Goal: Information Seeking & Learning: Learn about a topic

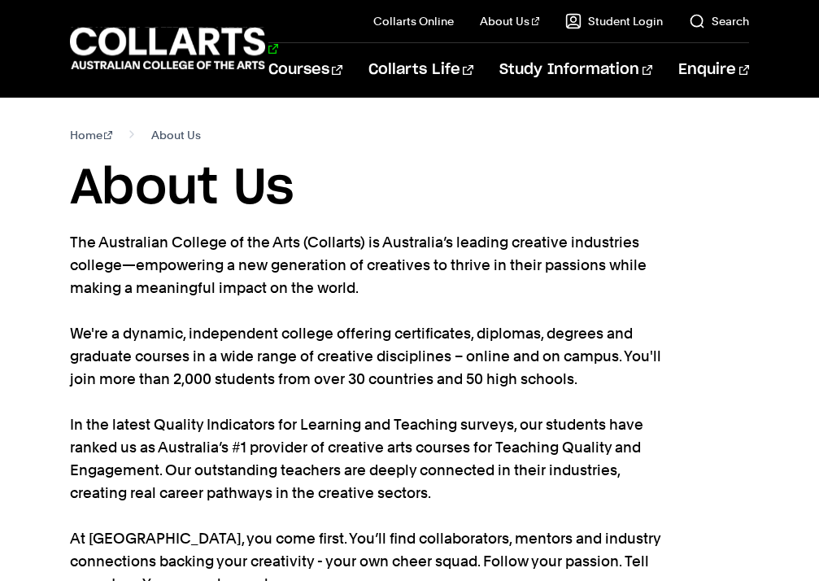
click at [144, 63] on 1 "Go to homepage" at bounding box center [168, 49] width 196 height 42
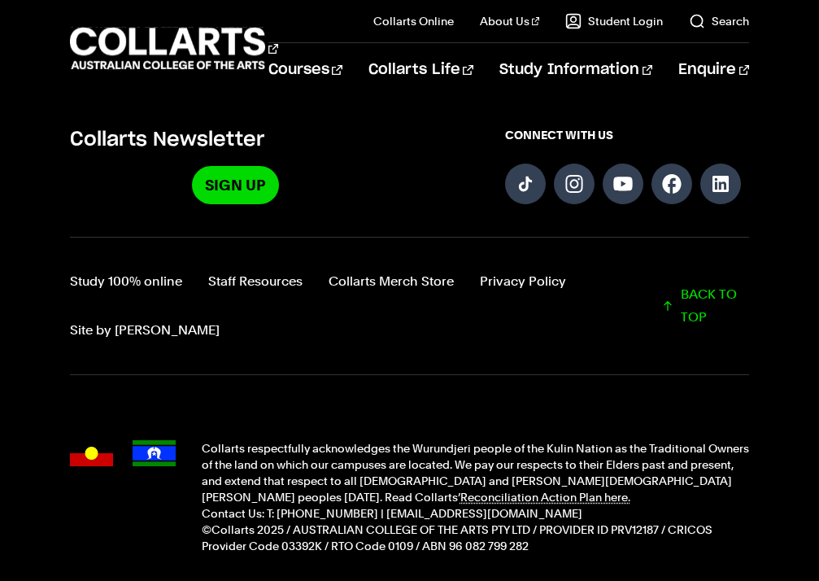
scroll to position [1332, 0]
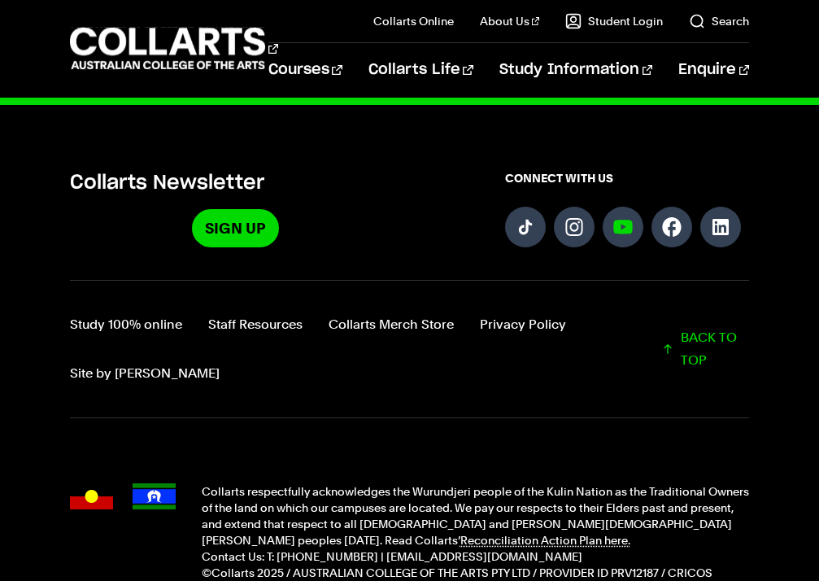
click at [628, 207] on link "Follow us on YouTube" at bounding box center [623, 227] width 41 height 41
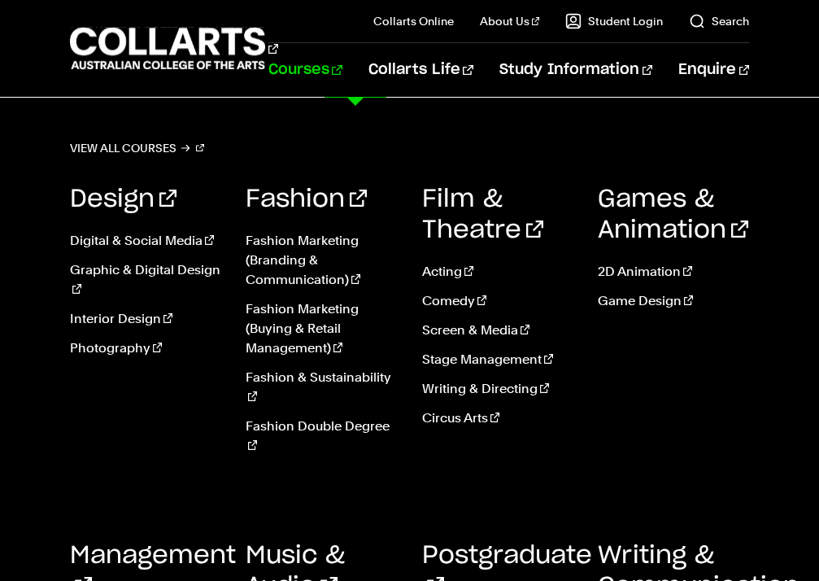
scroll to position [159, 0]
click at [277, 543] on link "Music & Audio" at bounding box center [295, 570] width 99 height 55
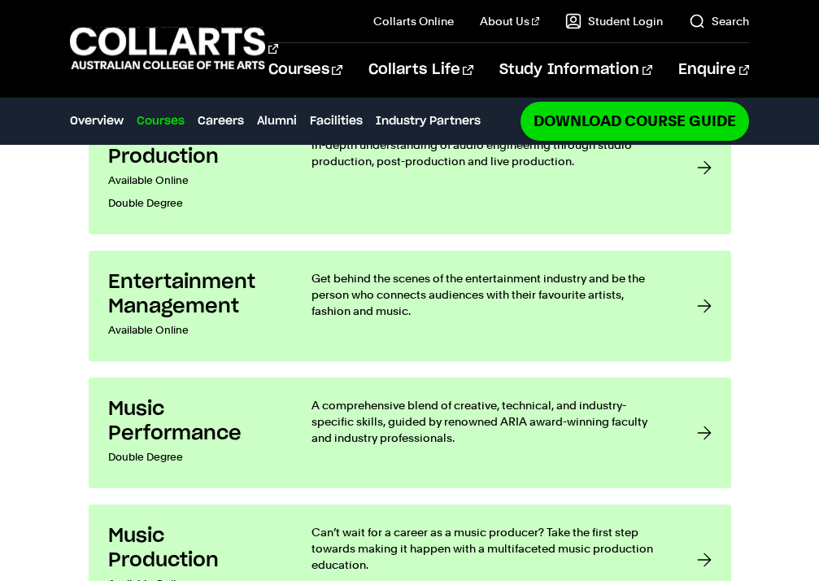
scroll to position [1256, 0]
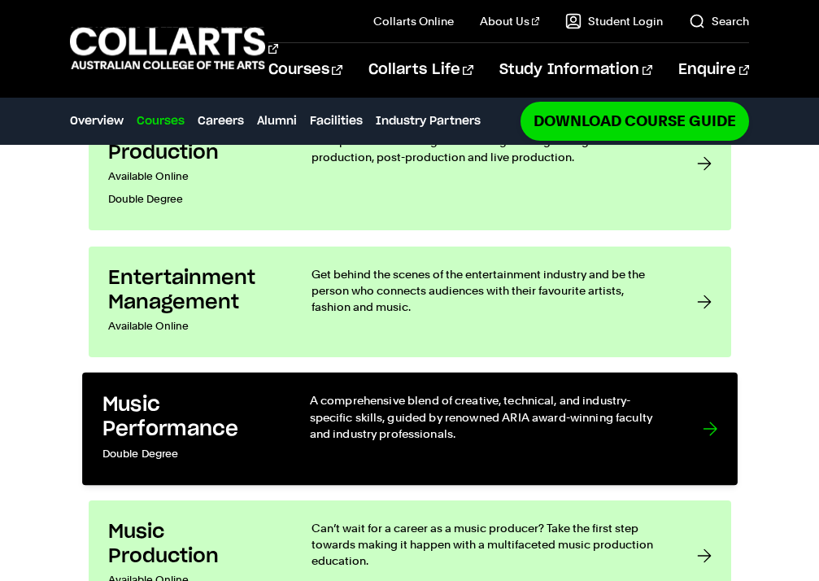
click at [412, 414] on div "A comprehensive blend of creative, technical, and industry-specific skills, gui…" at bounding box center [489, 428] width 360 height 73
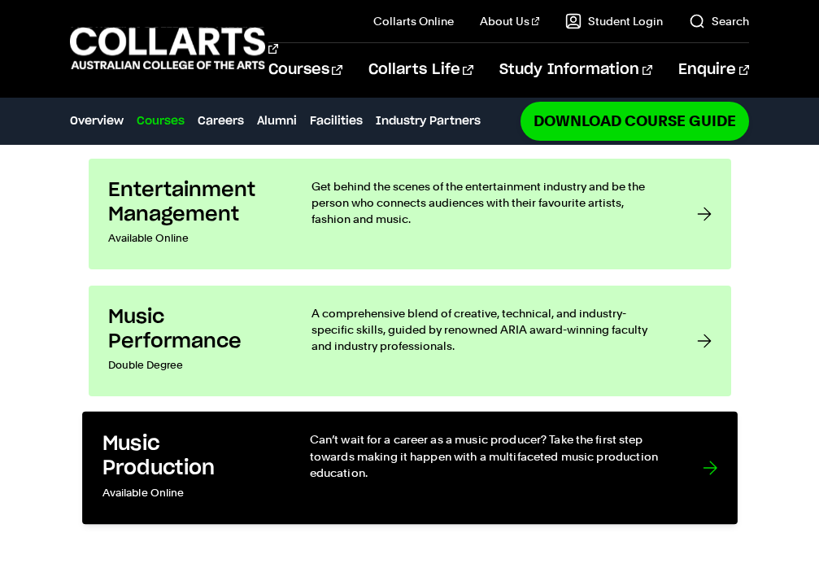
scroll to position [1342, 0]
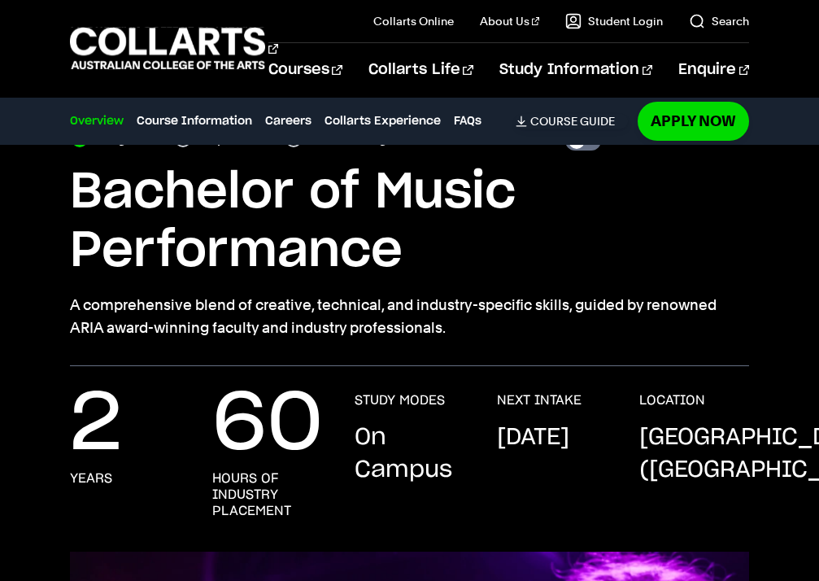
scroll to position [92, 0]
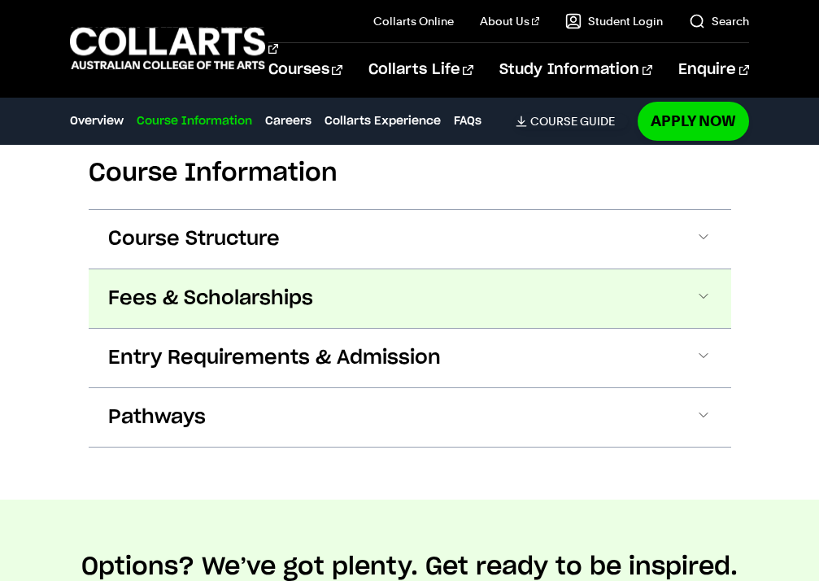
click at [268, 287] on span "Fees & Scholarships" at bounding box center [210, 299] width 205 height 26
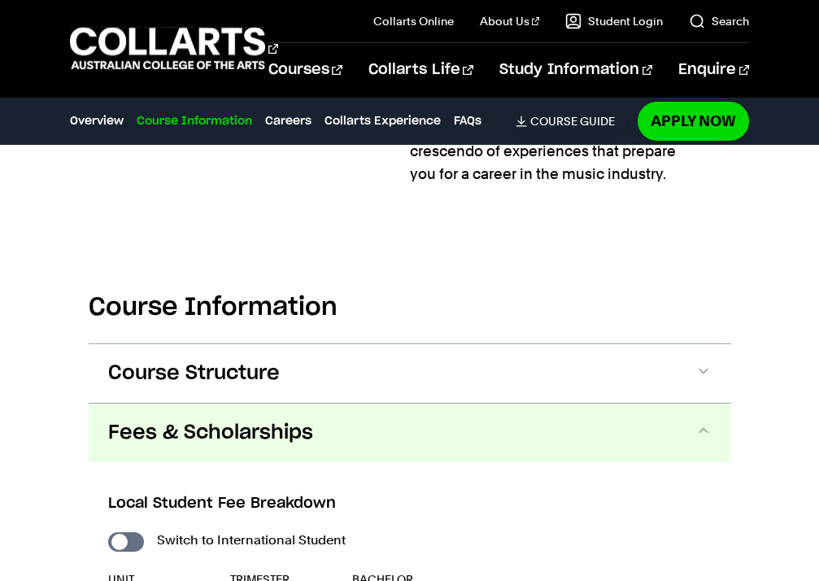
scroll to position [1476, 0]
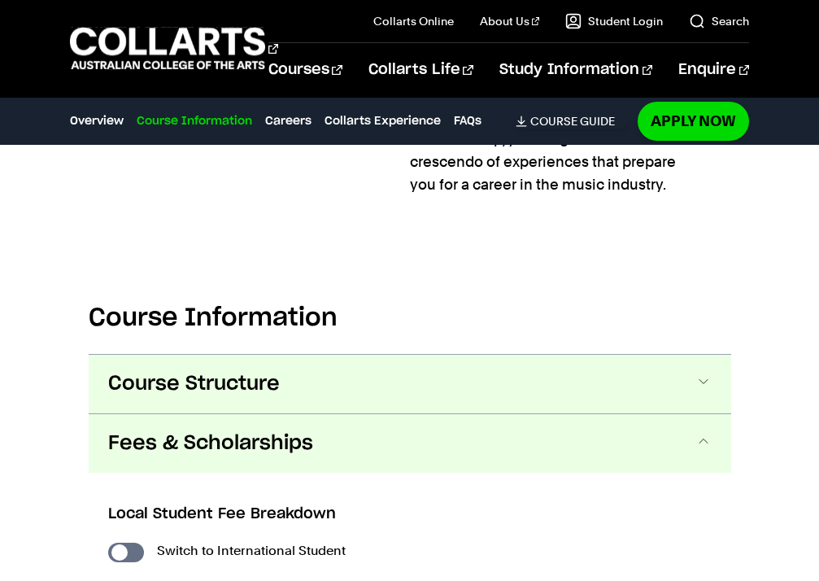
click at [247, 393] on span "Course Structure" at bounding box center [194, 384] width 172 height 26
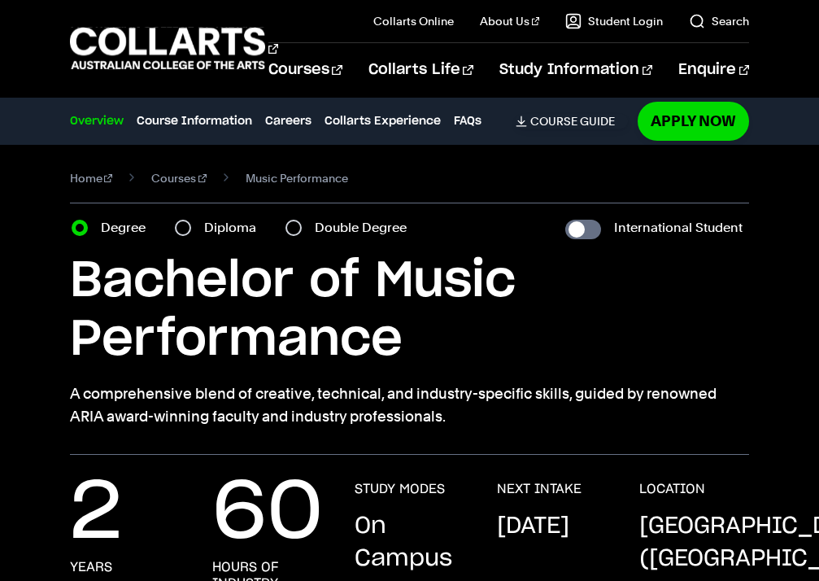
scroll to position [0, 0]
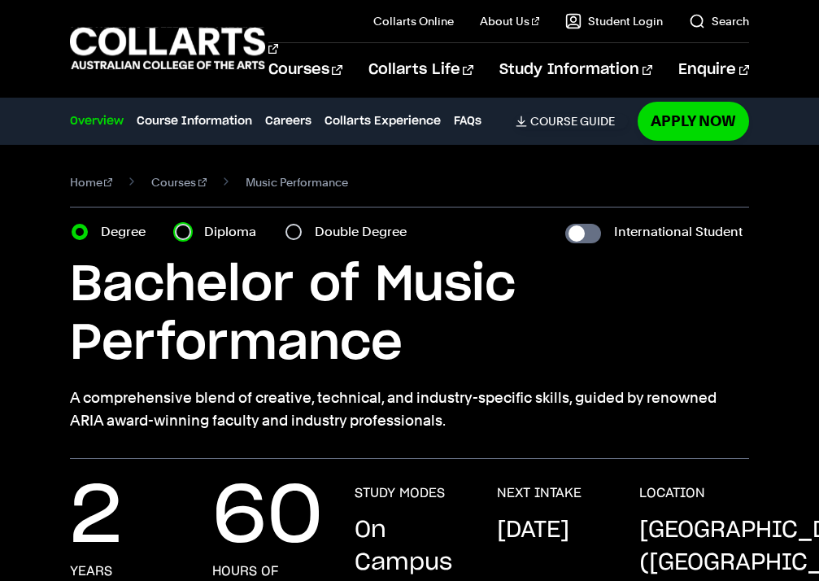
click at [185, 239] on input "Diploma" at bounding box center [183, 232] width 16 height 16
radio input "true"
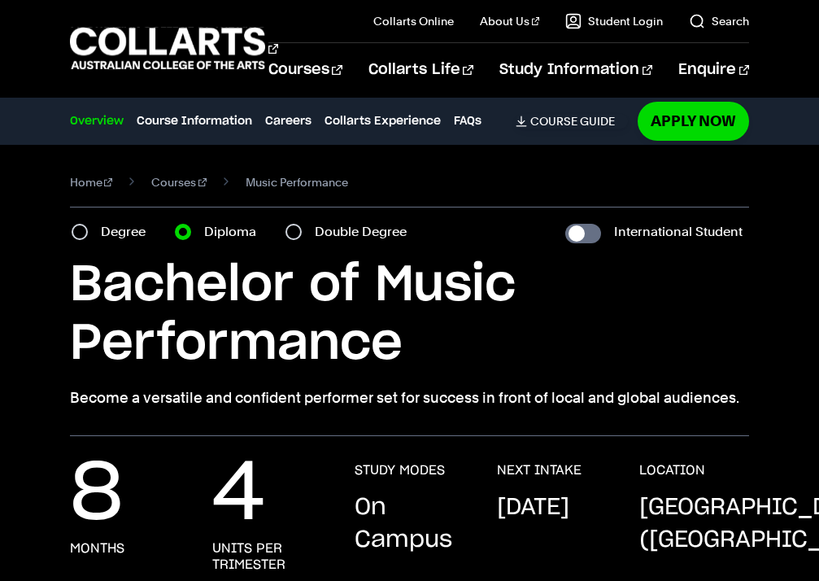
click at [339, 235] on label "Double Degree" at bounding box center [366, 231] width 102 height 23
click at [302, 235] on input "Double Degree" at bounding box center [294, 232] width 16 height 16
radio input "true"
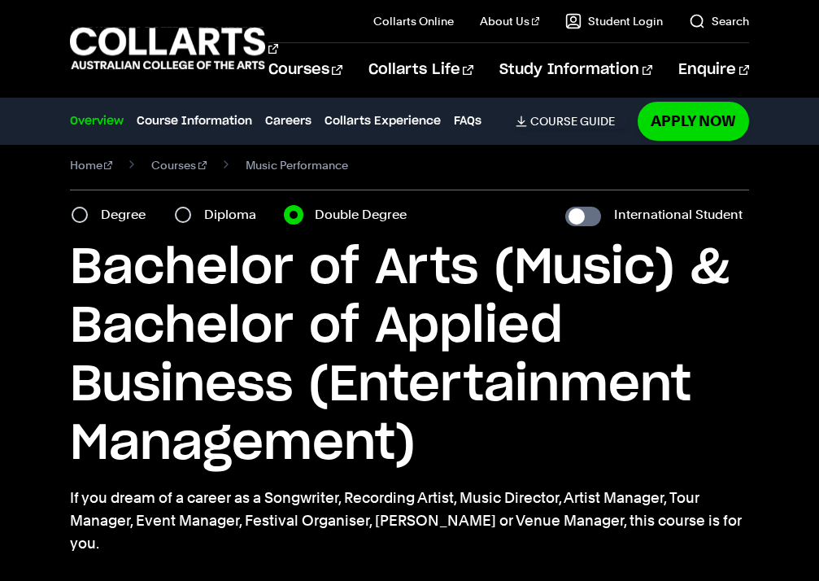
scroll to position [12, 0]
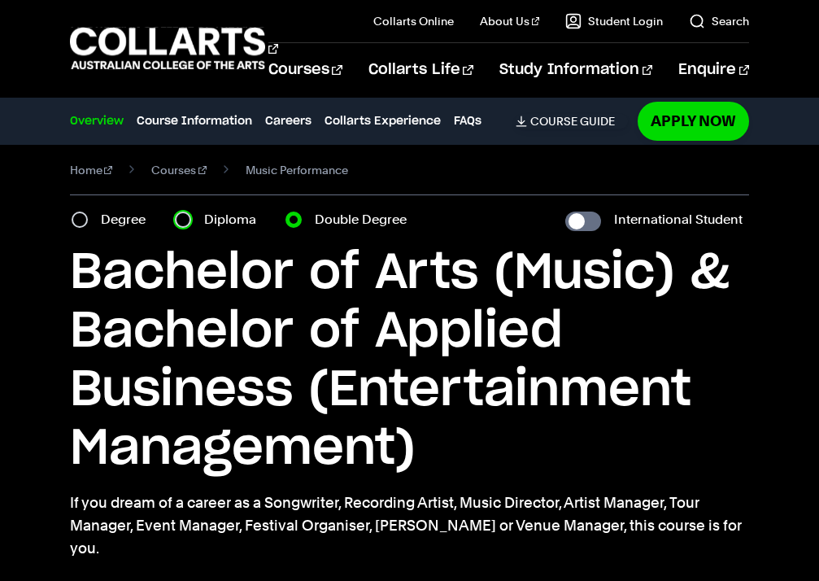
click at [185, 221] on input "Diploma" at bounding box center [183, 220] width 16 height 16
radio input "true"
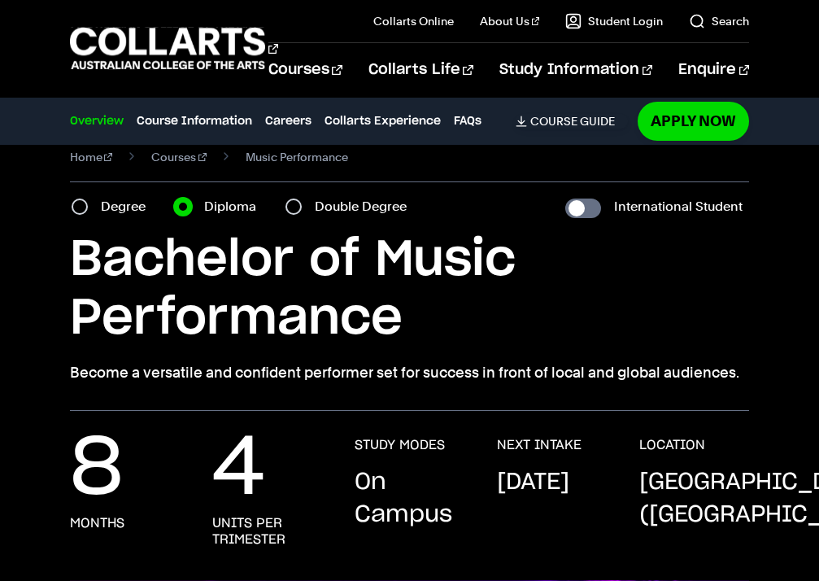
scroll to position [18, 0]
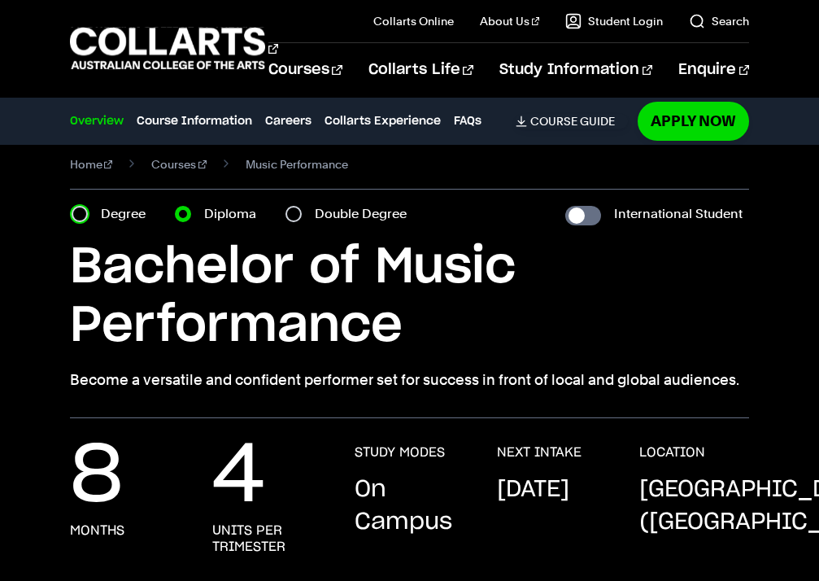
click at [76, 215] on input "Degree" at bounding box center [80, 214] width 16 height 16
radio input "true"
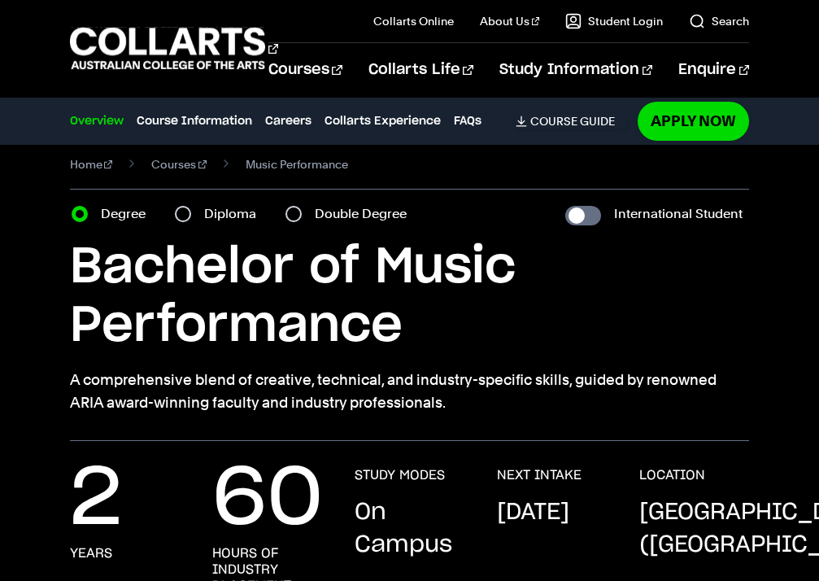
click at [194, 215] on div "Diploma" at bounding box center [220, 214] width 91 height 23
click at [177, 210] on input "Diploma" at bounding box center [183, 214] width 16 height 16
radio input "true"
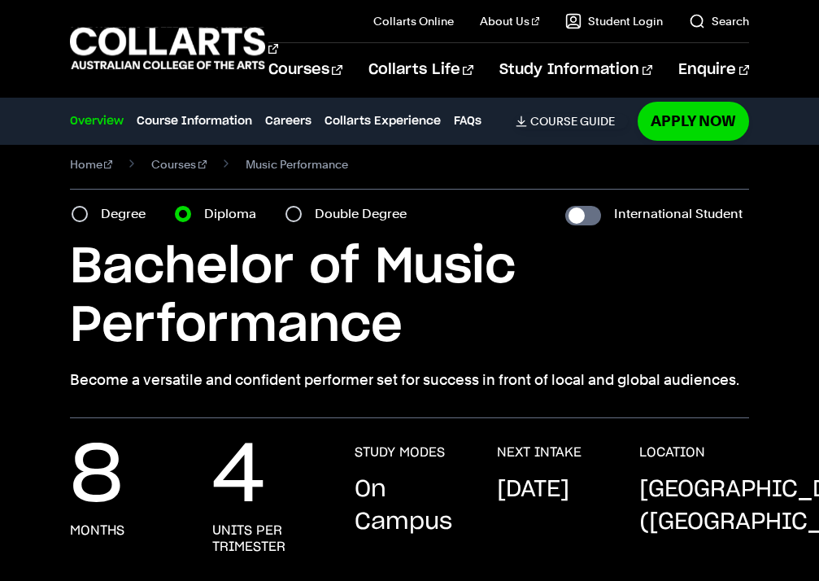
click at [91, 214] on div "Degree" at bounding box center [114, 214] width 84 height 23
click at [70, 209] on div "Course variant Degree Diploma Double Degree" at bounding box center [244, 214] width 348 height 23
click at [82, 211] on input "Degree" at bounding box center [80, 214] width 16 height 16
radio input "true"
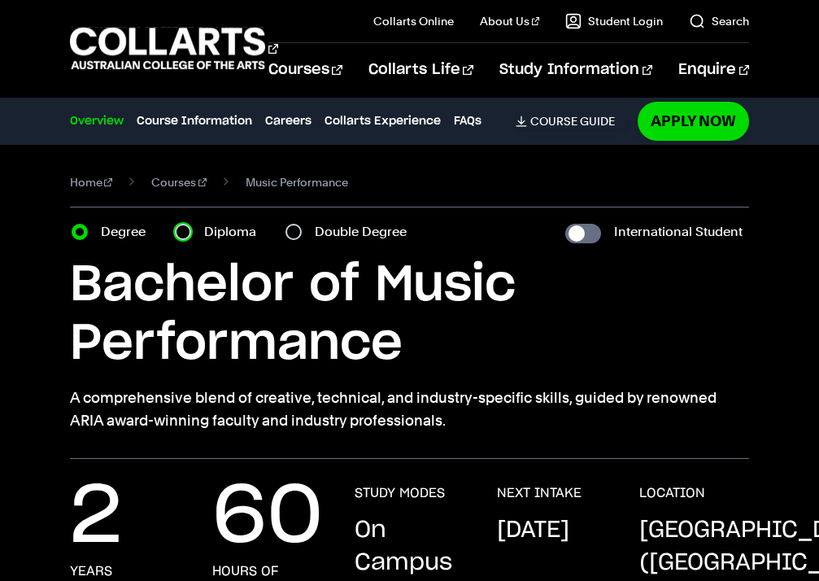
click at [188, 230] on input "Diploma" at bounding box center [183, 232] width 16 height 16
radio input "true"
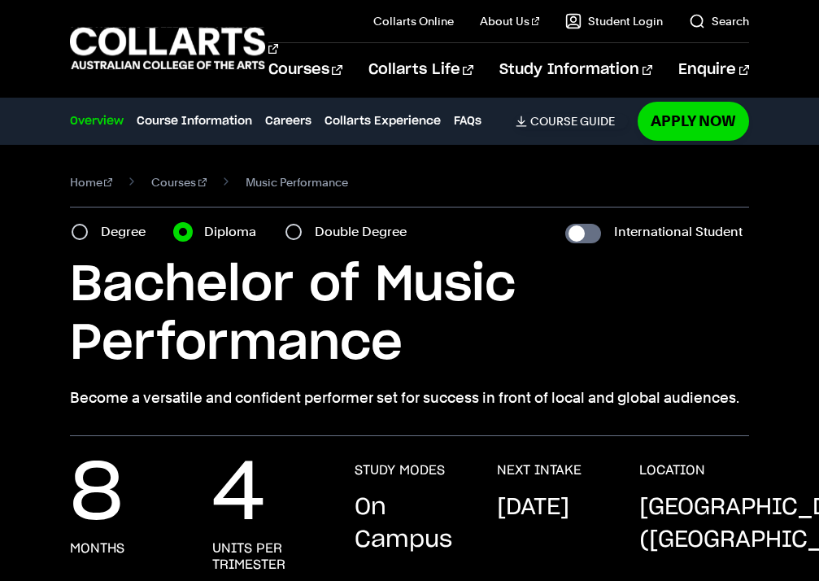
scroll to position [15, 0]
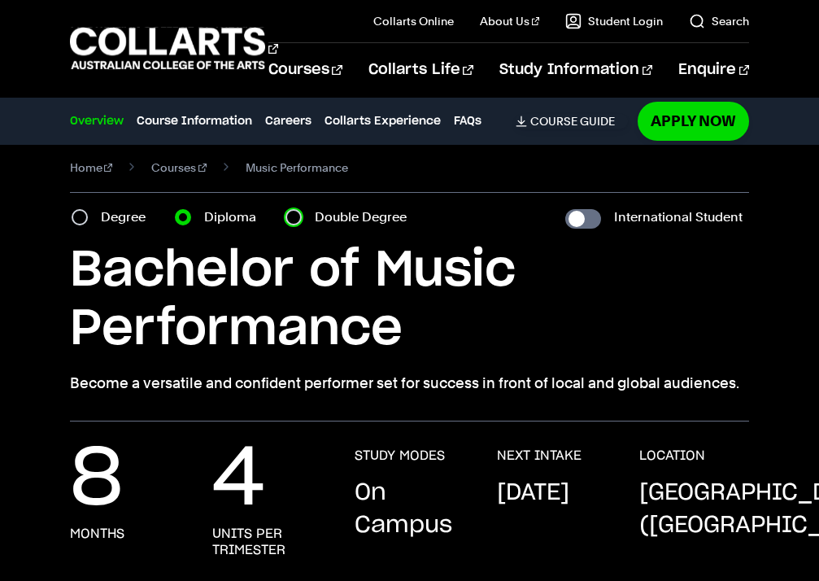
click at [292, 216] on input "Double Degree" at bounding box center [294, 217] width 16 height 16
radio input "true"
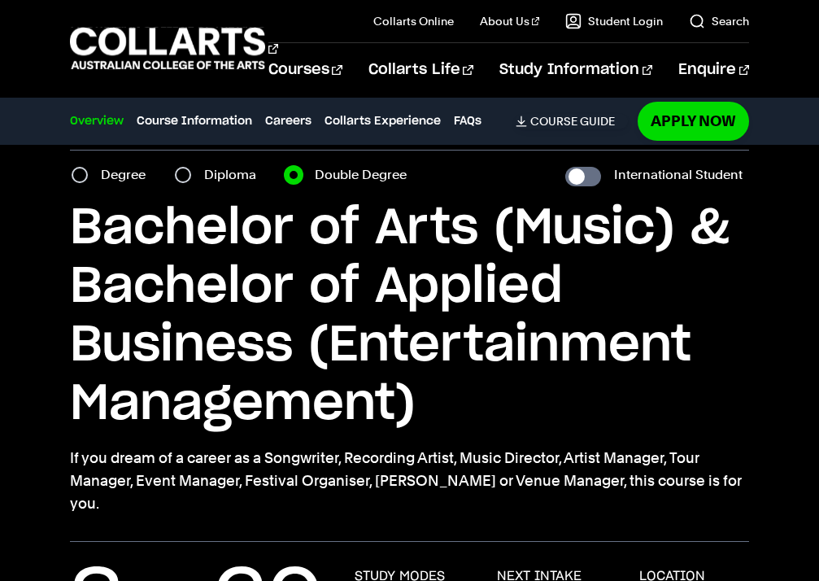
scroll to position [77, 0]
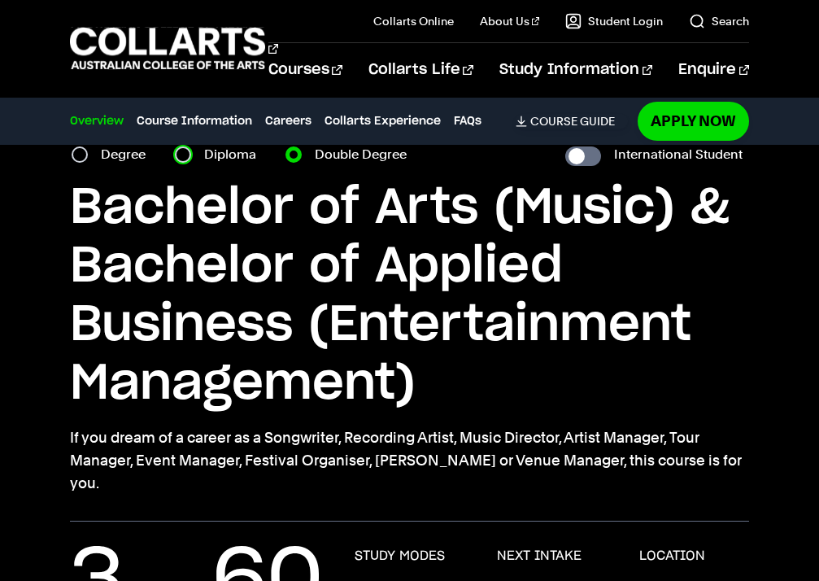
click at [185, 150] on input "Diploma" at bounding box center [183, 154] width 16 height 16
radio input "true"
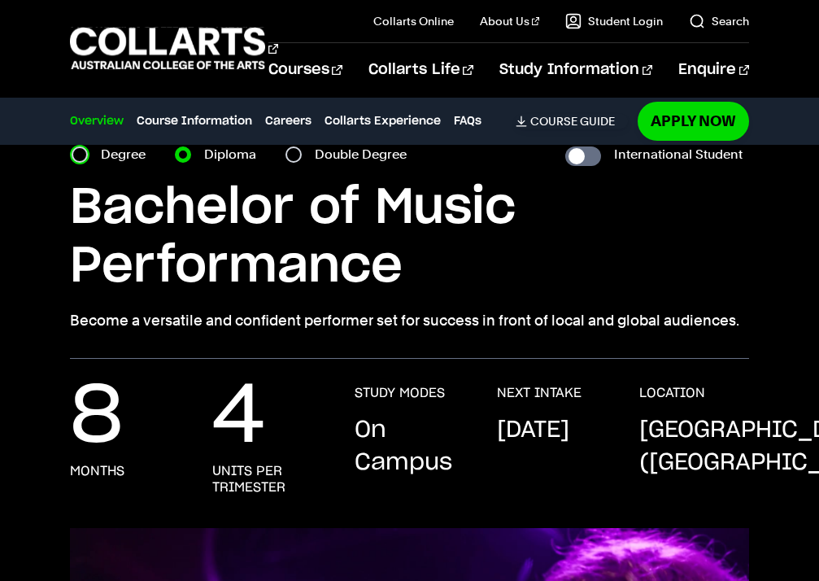
click at [86, 151] on input "Degree" at bounding box center [80, 154] width 16 height 16
radio input "true"
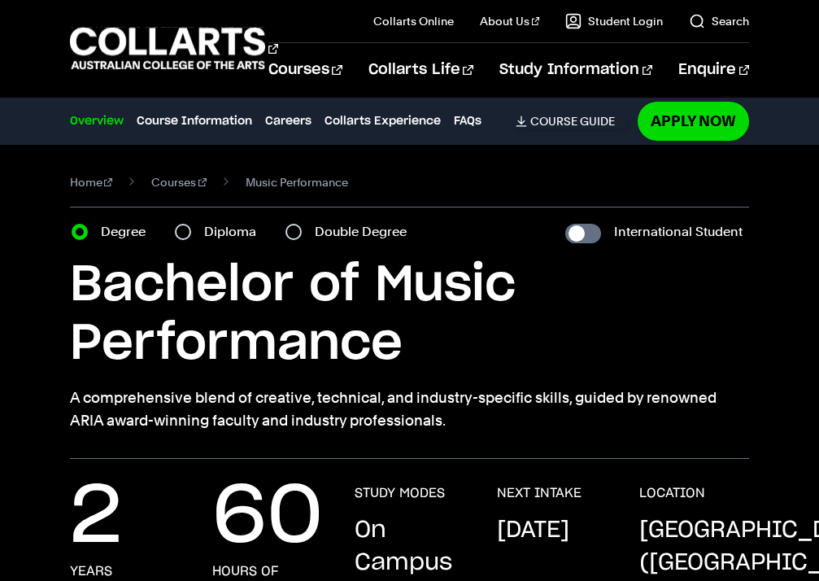
click at [195, 237] on div "Diploma" at bounding box center [220, 231] width 91 height 23
click at [185, 225] on input "Diploma" at bounding box center [183, 232] width 16 height 16
radio input "true"
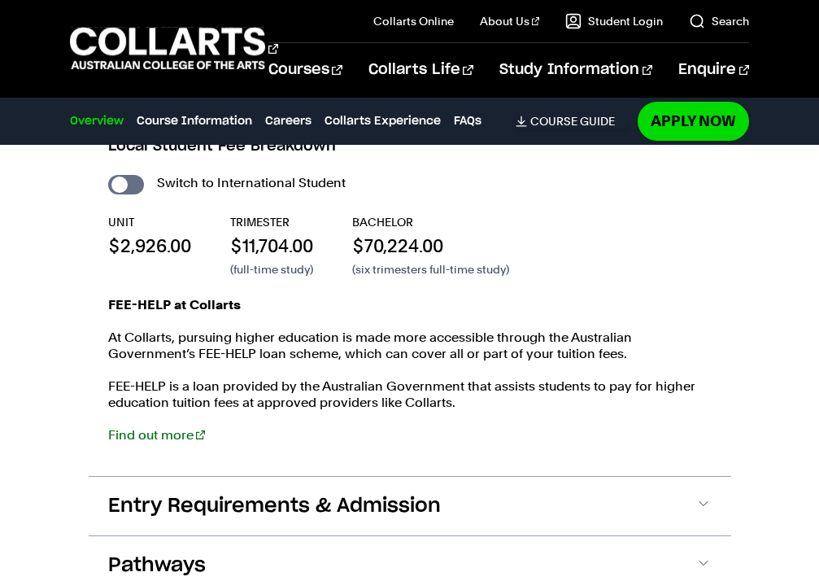
scroll to position [2549, 0]
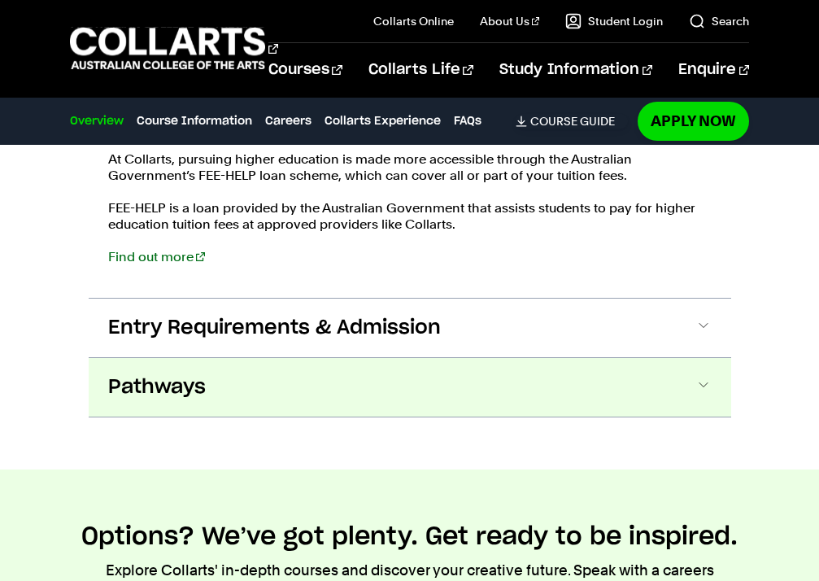
click at [258, 388] on button "Pathways" at bounding box center [410, 387] width 643 height 59
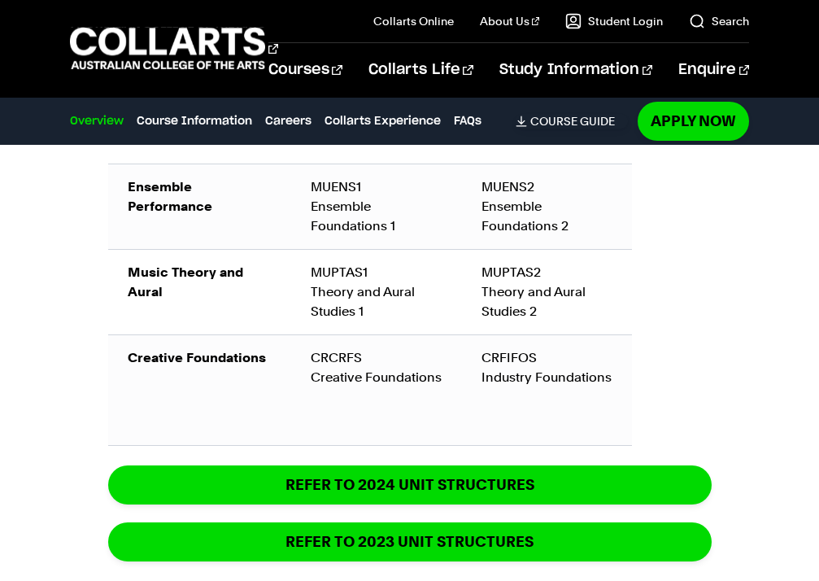
scroll to position [2028, 0]
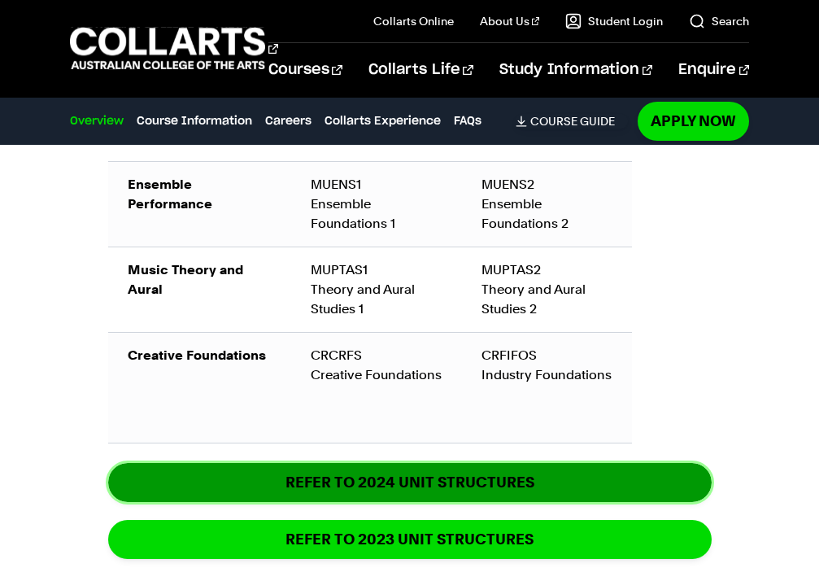
click at [599, 499] on link "REFER TO 2024 unit structures" at bounding box center [410, 482] width 604 height 38
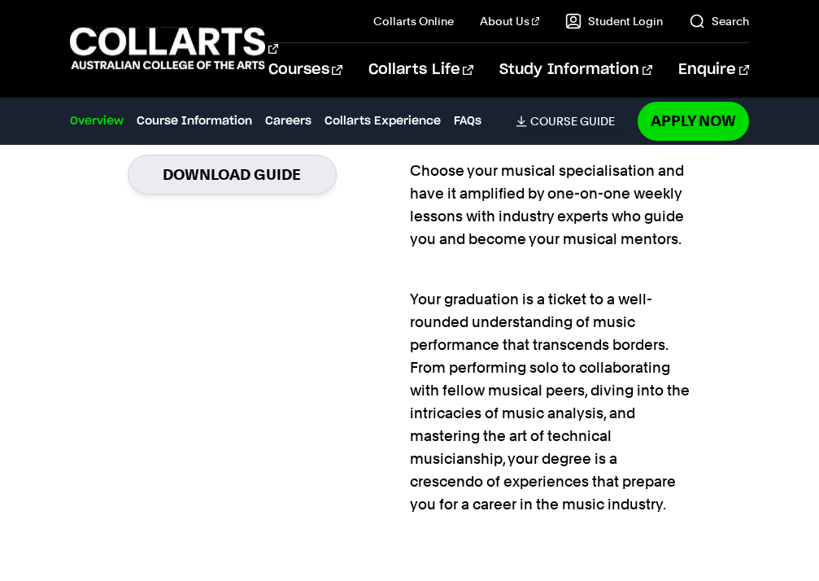
scroll to position [1116, 0]
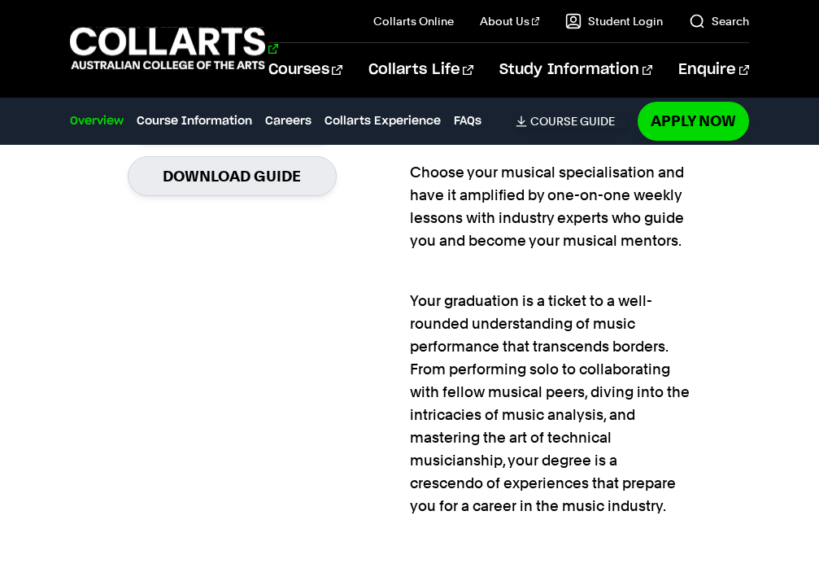
click at [176, 40] on 1 "Go to homepage" at bounding box center [168, 49] width 196 height 42
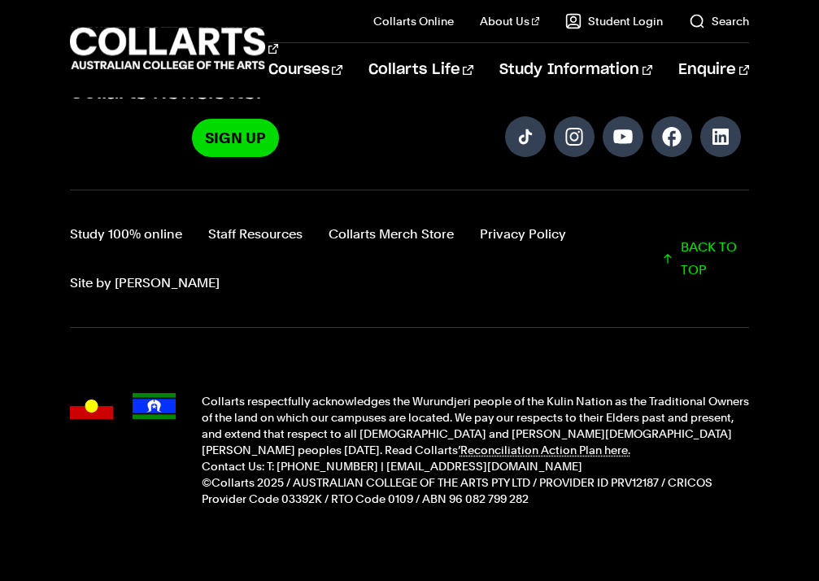
scroll to position [4189, 0]
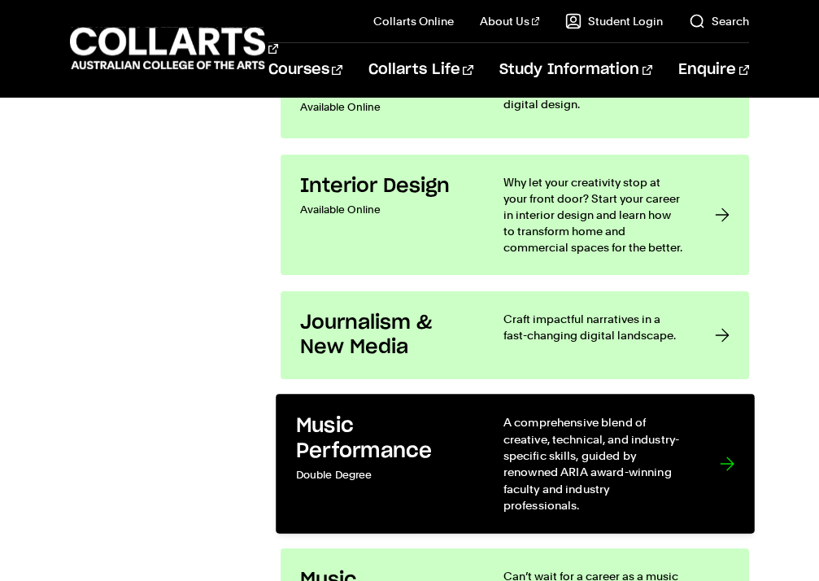
scroll to position [3191, 0]
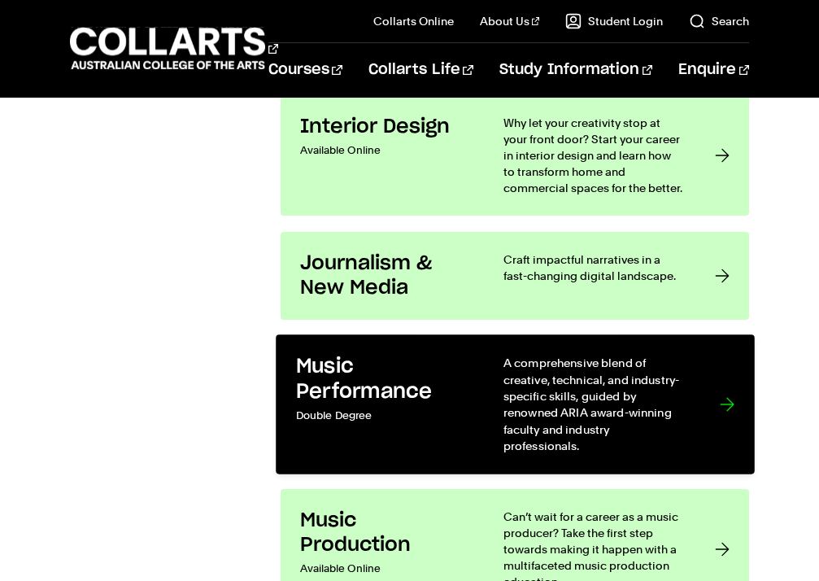
click at [595, 426] on p "A comprehensive blend of creative, technical, and industry-specific skills, gui…" at bounding box center [594, 404] width 183 height 99
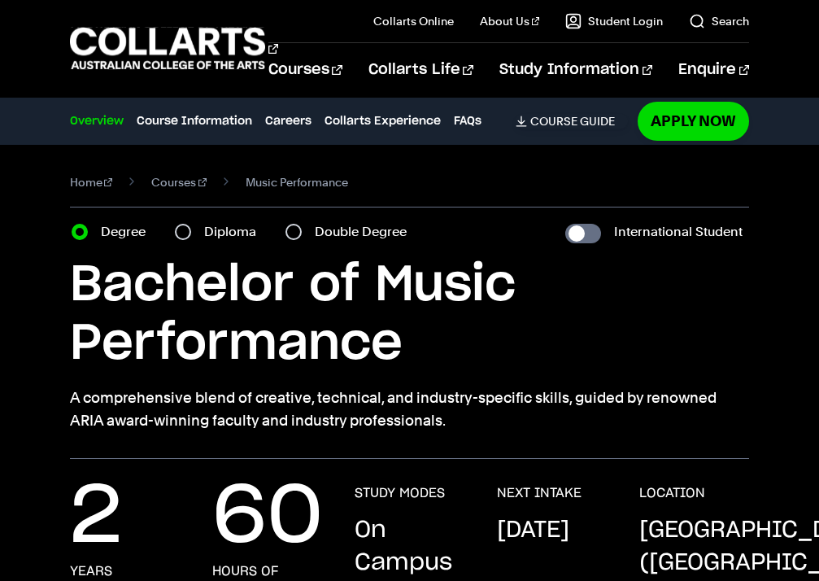
click at [216, 231] on label "Diploma" at bounding box center [235, 231] width 62 height 23
click at [191, 231] on input "Diploma" at bounding box center [183, 232] width 16 height 16
radio input "true"
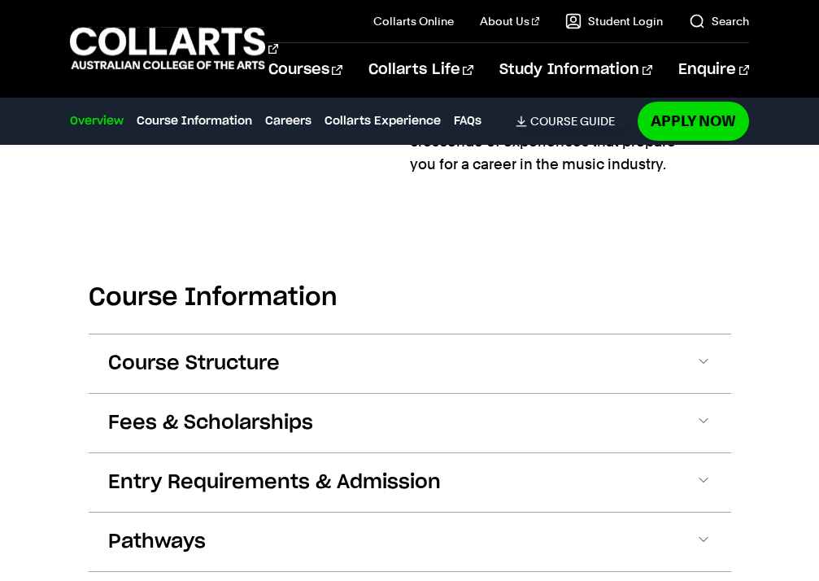
scroll to position [1651, 0]
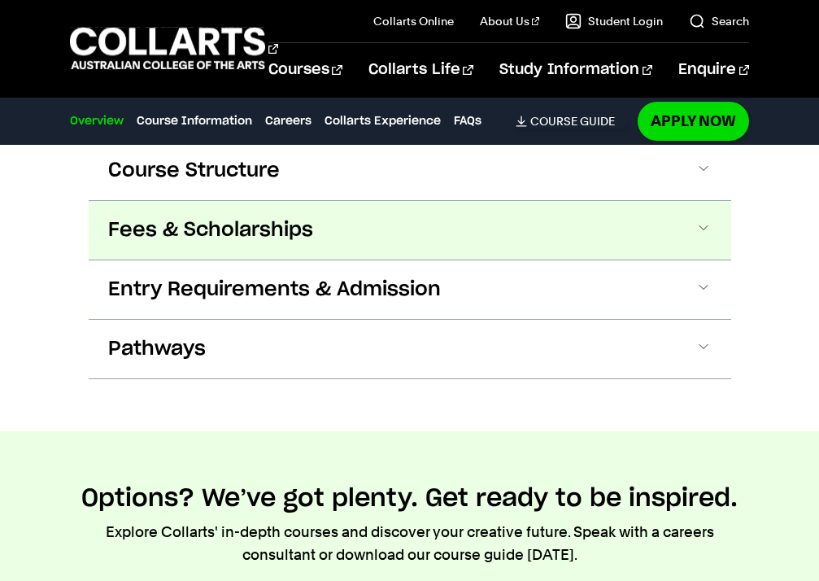
click at [229, 213] on button "Fees & Scholarships" at bounding box center [410, 230] width 643 height 59
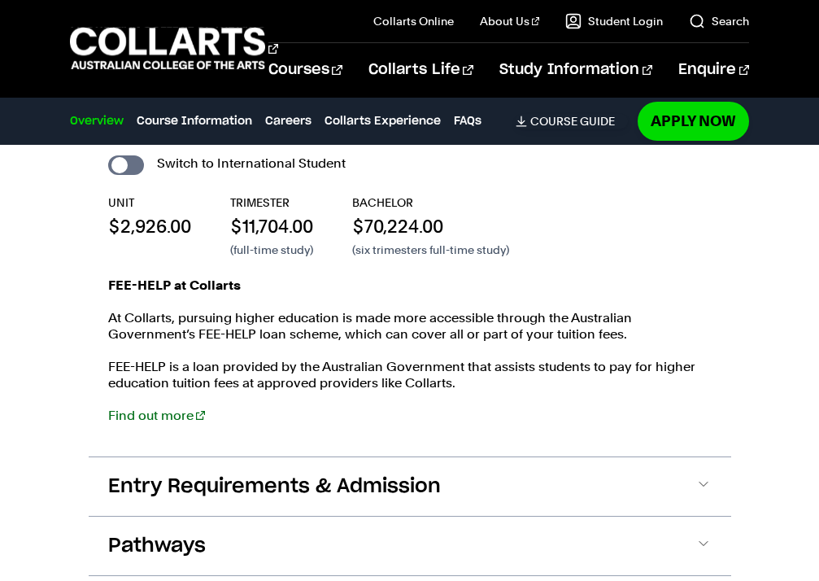
scroll to position [1816, 0]
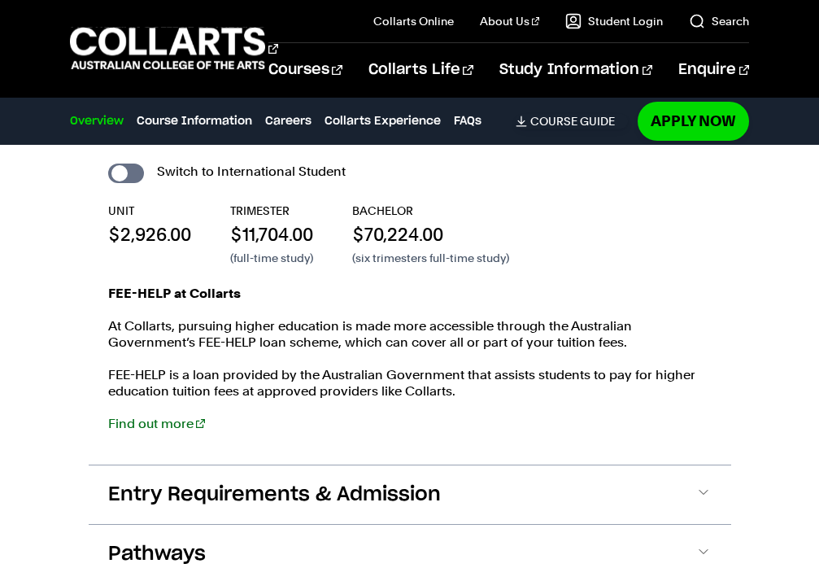
click at [154, 412] on div "FEE-HELP at Collarts At Collarts, pursuing higher education is made more access…" at bounding box center [410, 367] width 604 height 163
click at [155, 434] on div "FEE-HELP at Collarts At Collarts, pursuing higher education is made more access…" at bounding box center [410, 367] width 604 height 163
click at [159, 426] on link "Find out more" at bounding box center [156, 423] width 97 height 15
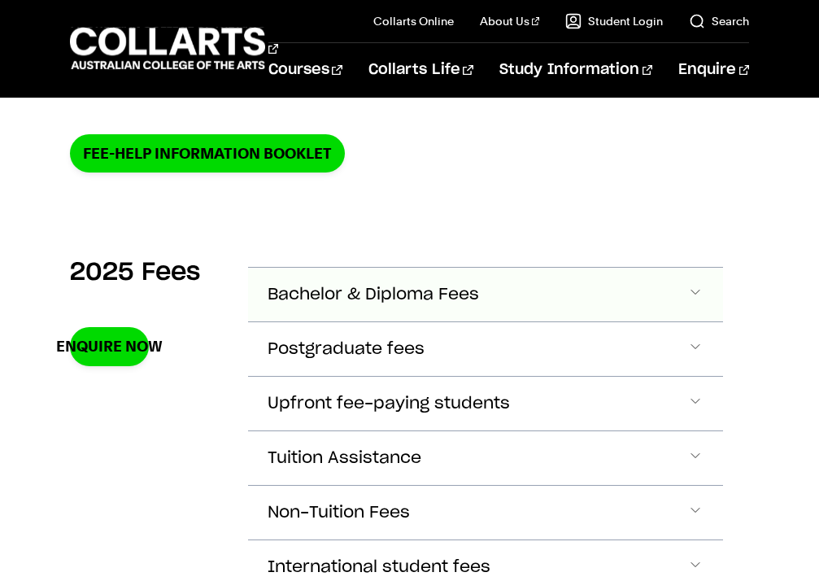
click at [377, 293] on span "Bachelor & Diploma Fees" at bounding box center [374, 295] width 212 height 19
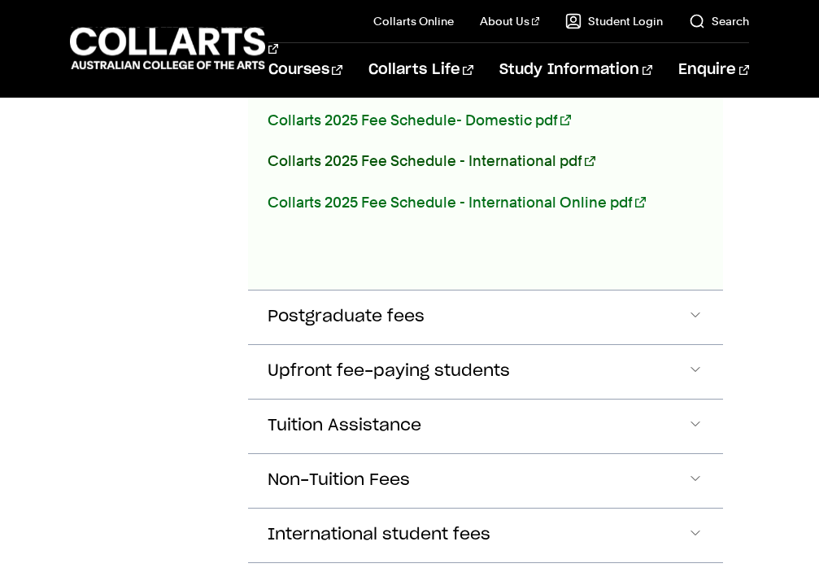
scroll to position [1071, 0]
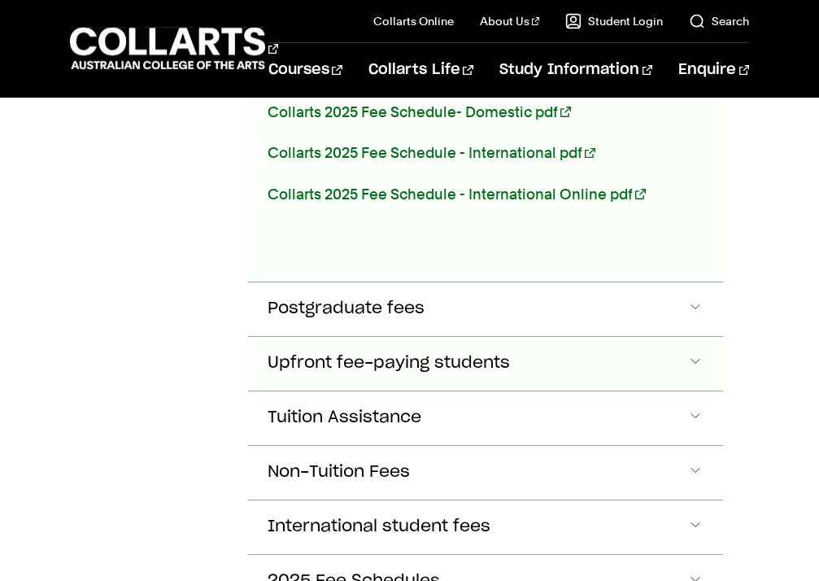
click at [376, 354] on span "Upfront fee-paying students" at bounding box center [389, 363] width 242 height 19
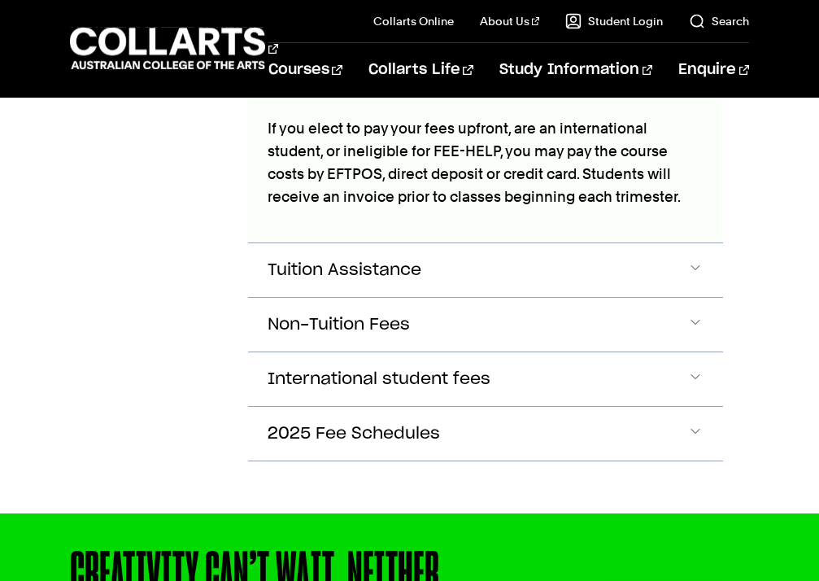
scroll to position [1368, 0]
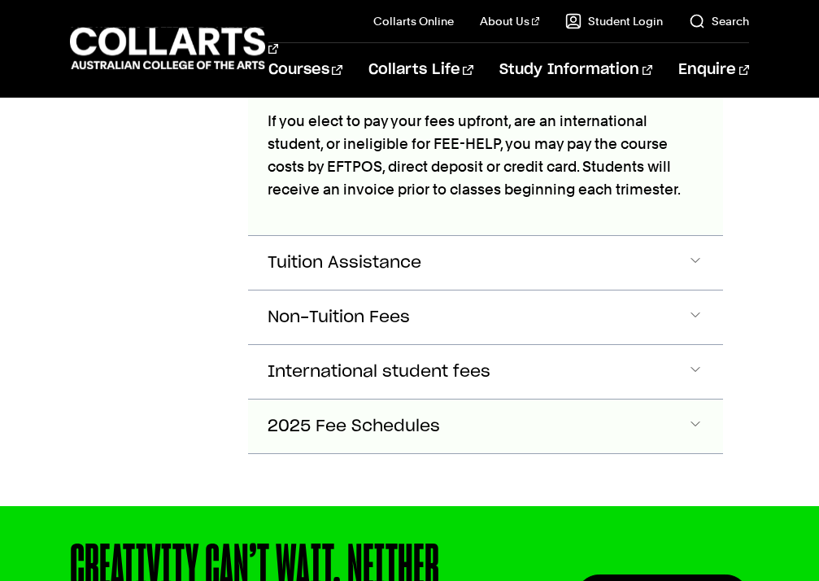
click at [399, 421] on span "2025 Fee Schedules" at bounding box center [354, 426] width 172 height 19
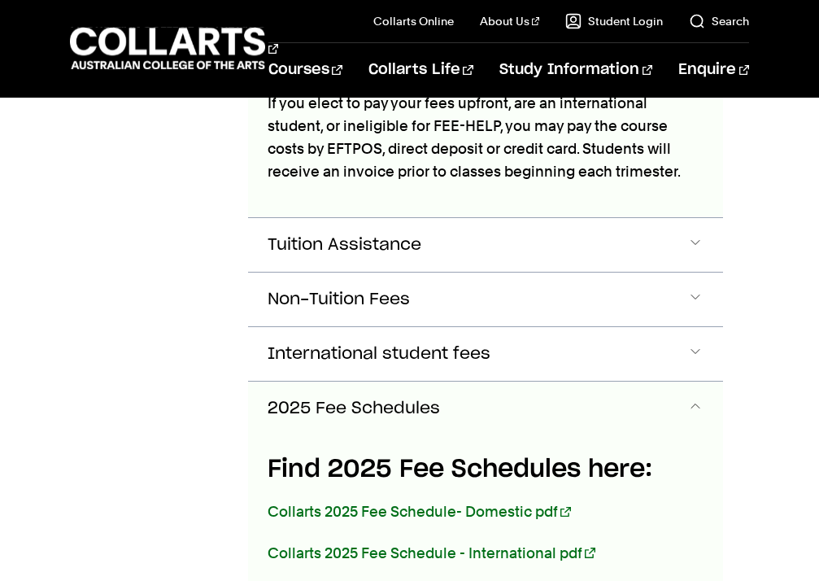
scroll to position [1381, 0]
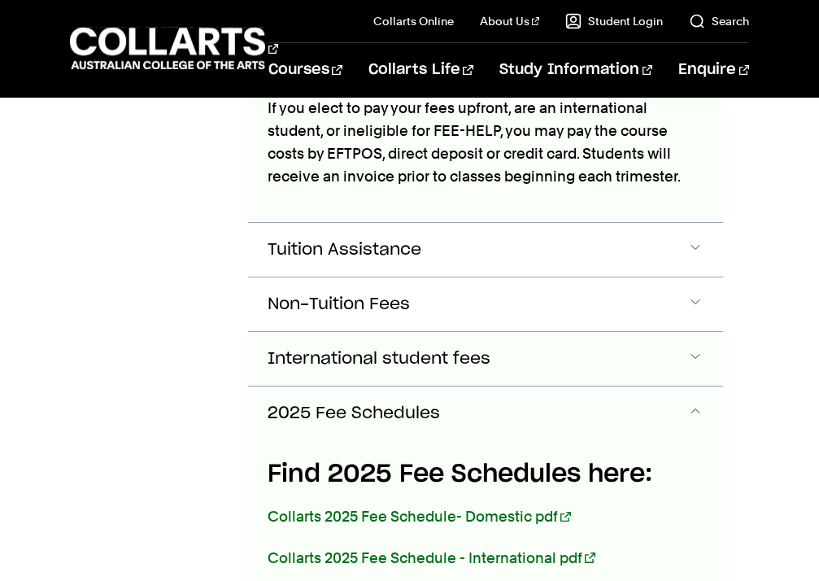
click at [403, 362] on span "International student fees" at bounding box center [379, 359] width 223 height 19
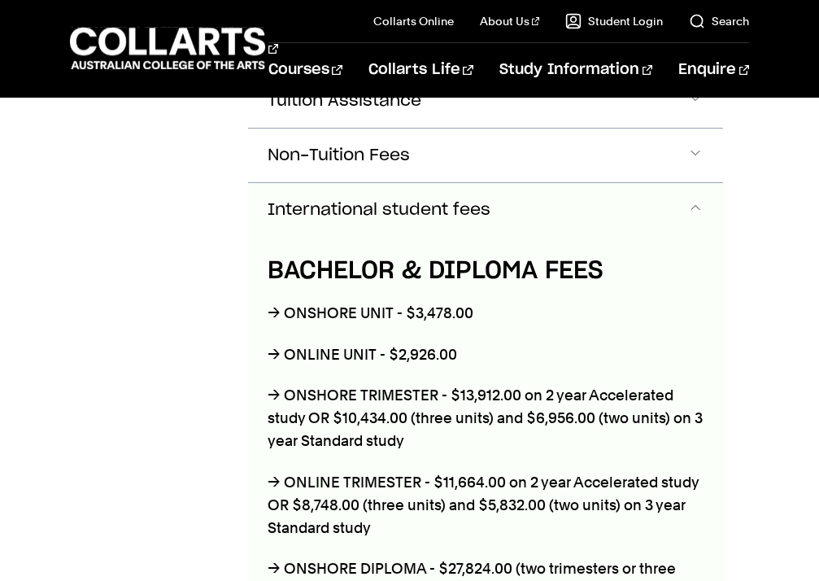
scroll to position [1529, 0]
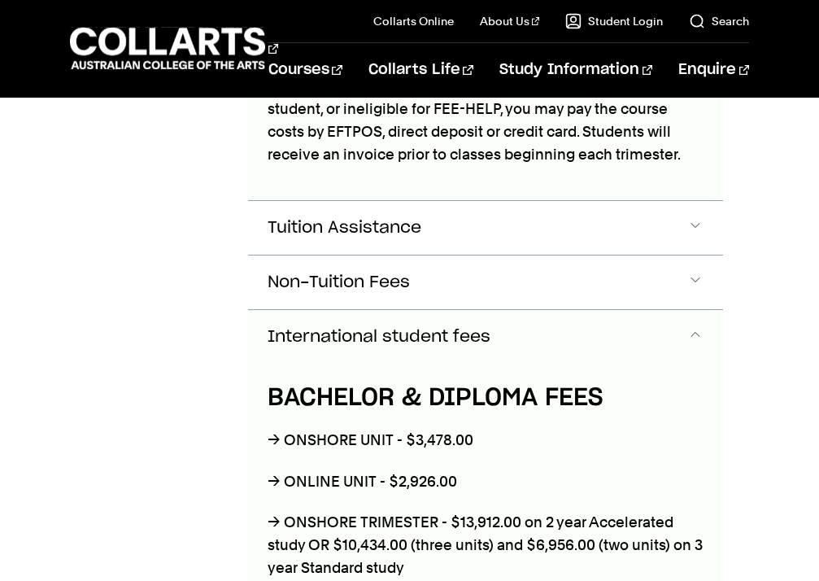
click at [397, 260] on button "Non-Tuition Fees" at bounding box center [486, 282] width 476 height 54
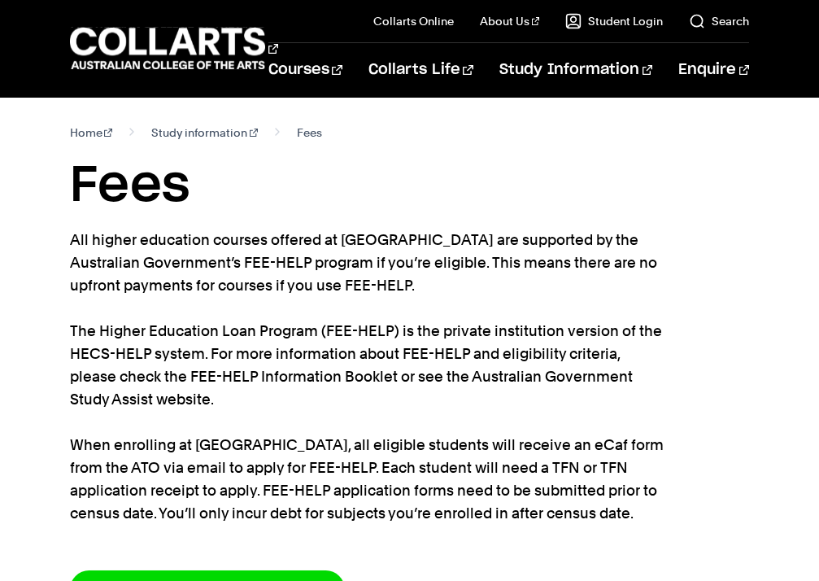
scroll to position [0, 0]
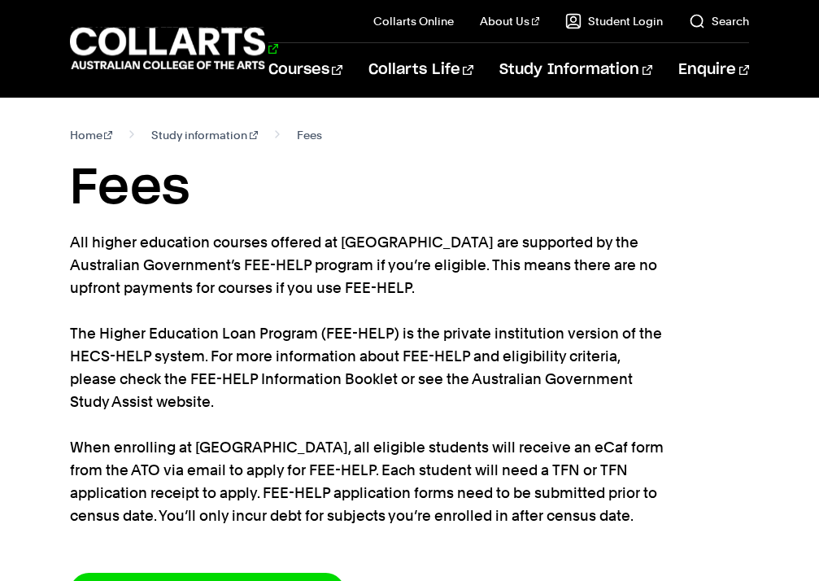
click at [200, 64] on 1 "Go to homepage" at bounding box center [168, 49] width 196 height 42
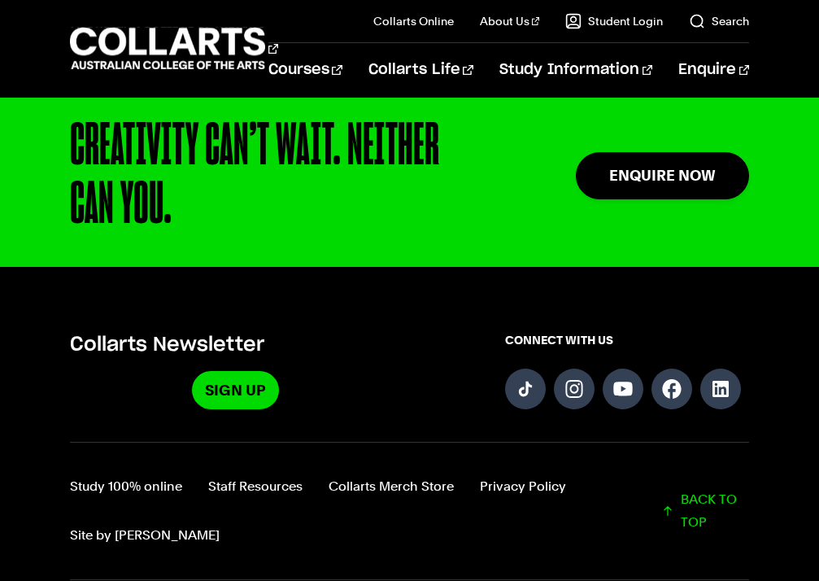
scroll to position [3931, 0]
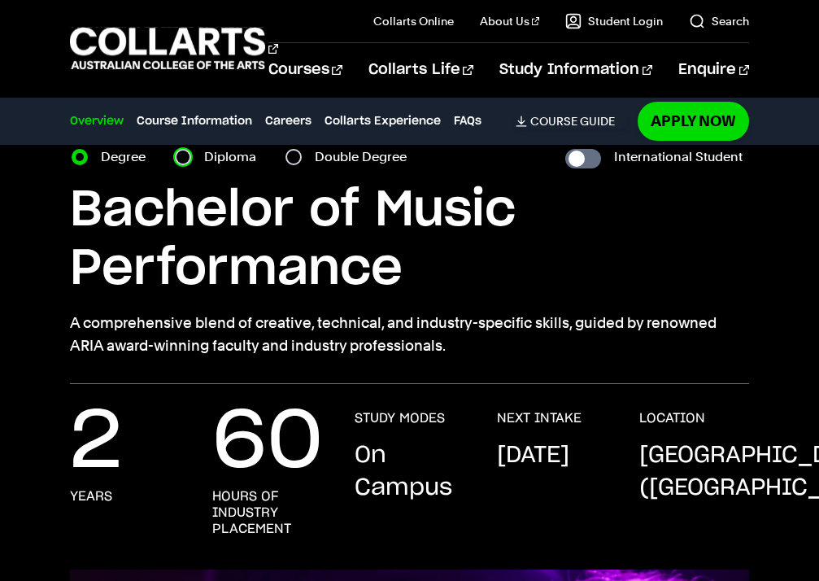
click at [179, 155] on input "Diploma" at bounding box center [183, 157] width 16 height 16
radio input "true"
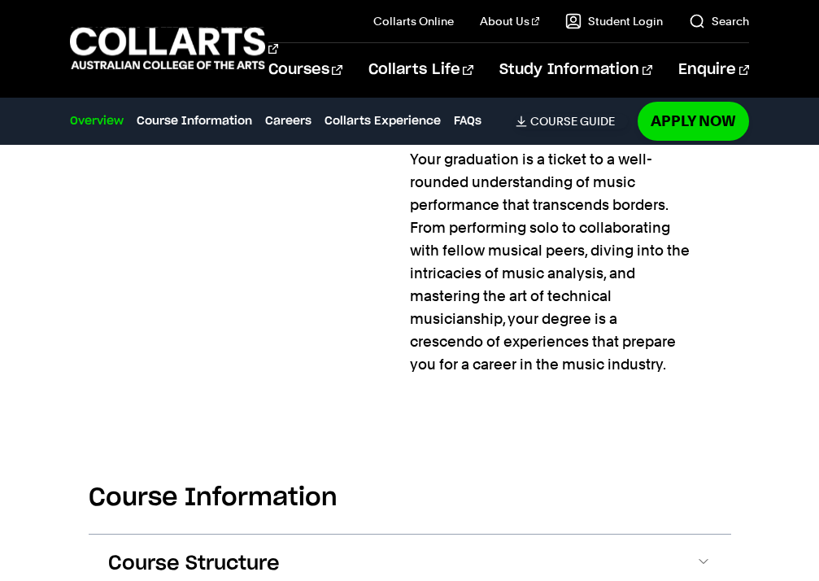
scroll to position [1521, 0]
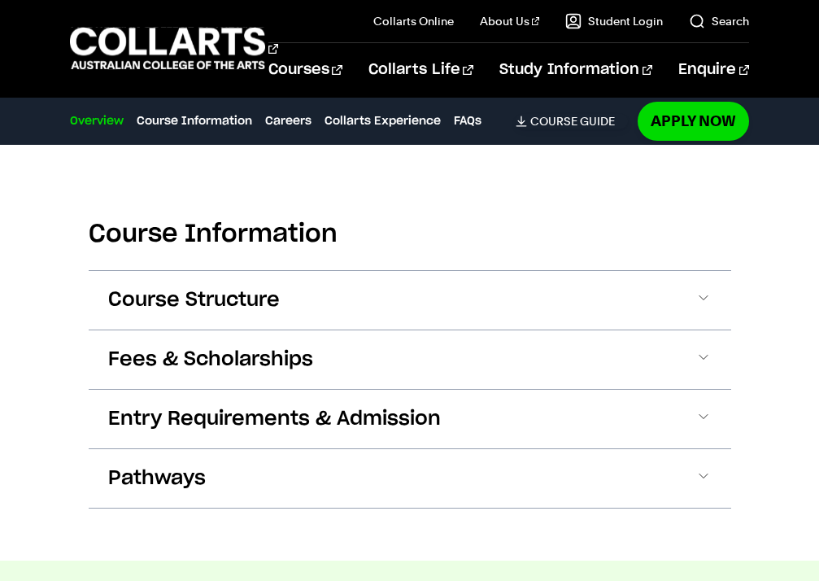
click at [264, 465] on button "Pathways" at bounding box center [410, 478] width 643 height 59
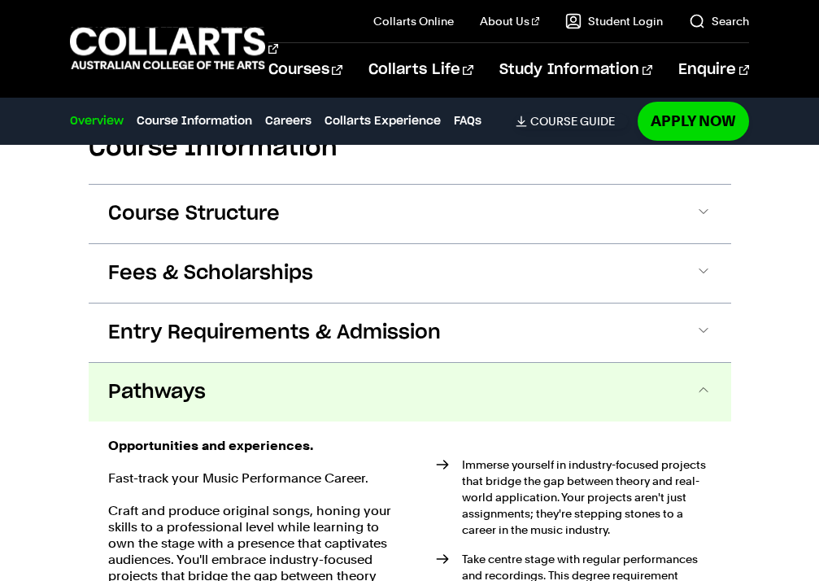
scroll to position [1601, 0]
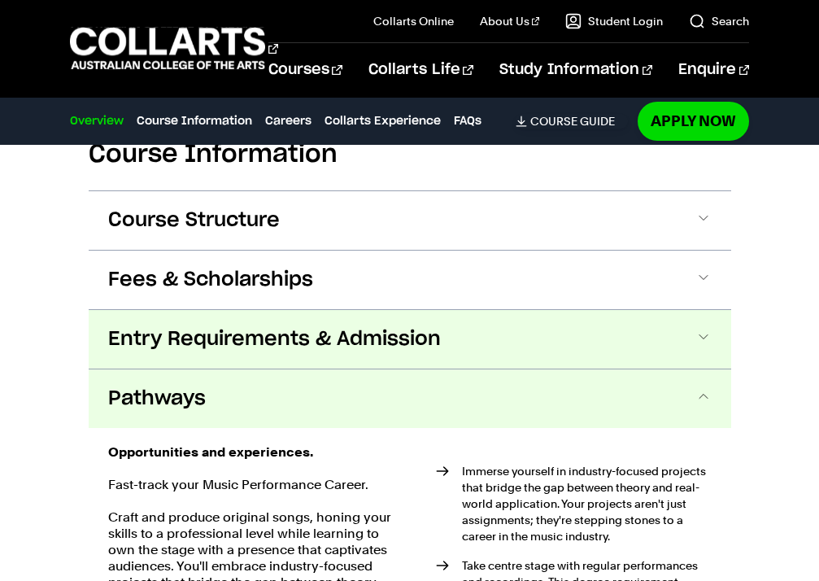
click at [529, 331] on button "Entry Requirements & Admission" at bounding box center [410, 339] width 643 height 59
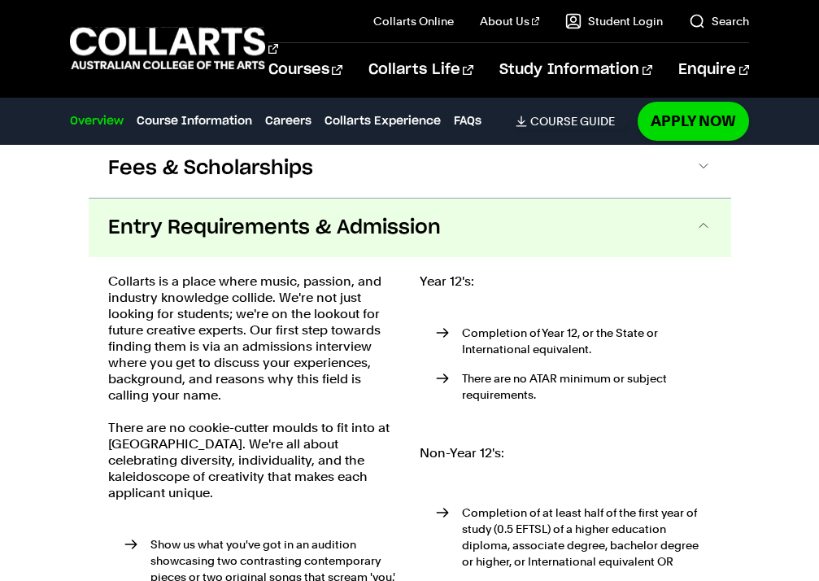
scroll to position [1710, 0]
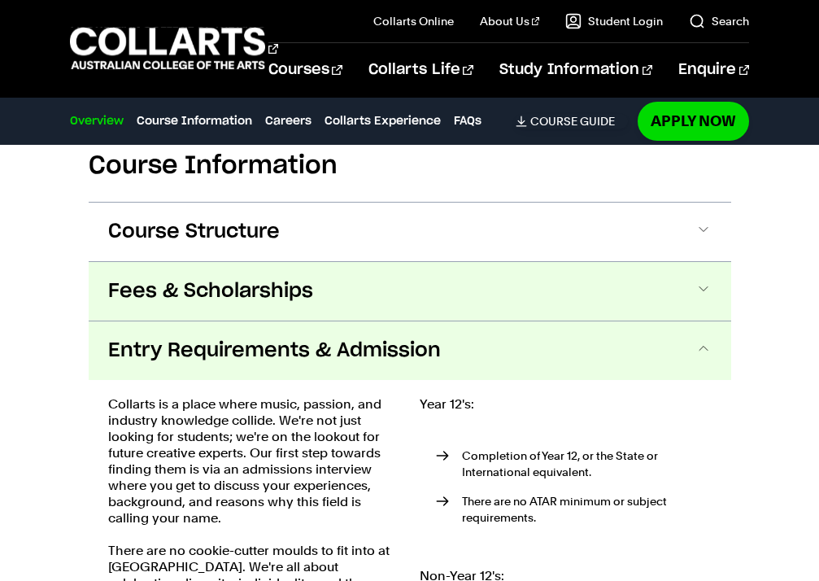
click at [344, 316] on button "Fees & Scholarships" at bounding box center [410, 291] width 643 height 59
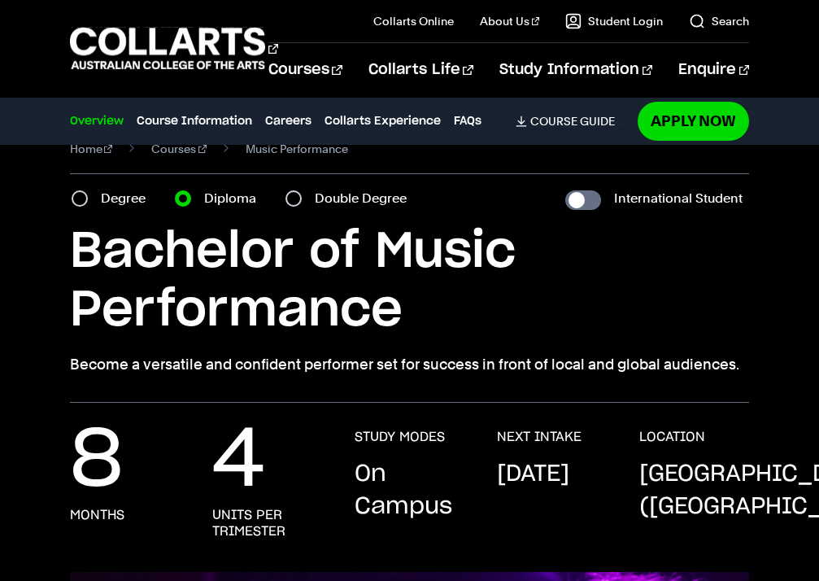
scroll to position [33, 0]
